Goal: Find specific page/section: Find specific page/section

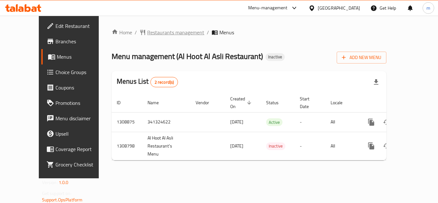
click at [158, 33] on span "Restaurants management" at bounding box center [175, 33] width 57 height 8
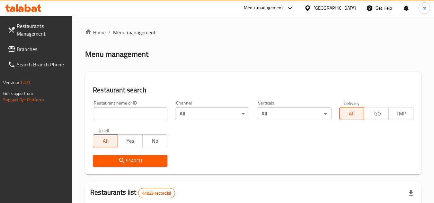
click at [130, 110] on input "search" at bounding box center [130, 114] width 74 height 13
paste input "665005"
type input "665005"
click at [141, 162] on span "Search" at bounding box center [130, 161] width 64 height 8
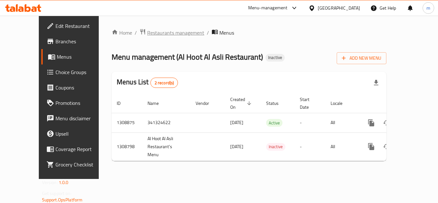
click at [147, 35] on span "Restaurants management" at bounding box center [175, 33] width 57 height 8
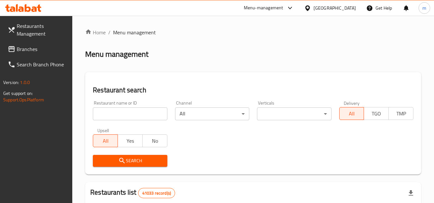
click at [137, 115] on input "search" at bounding box center [130, 114] width 74 height 13
paste input "705041"
type input "705041"
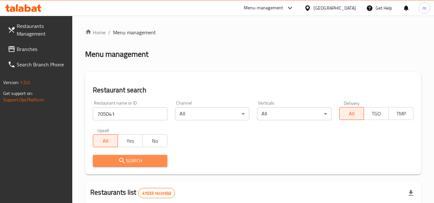
click at [140, 156] on button "Search" at bounding box center [130, 161] width 74 height 12
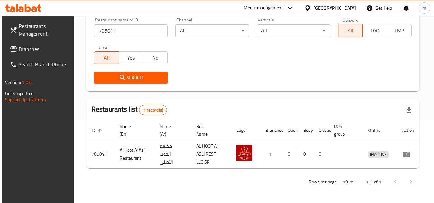
scroll to position [83, 0]
click at [25, 49] on span "Branches" at bounding box center [44, 49] width 51 height 8
